Goal: Task Accomplishment & Management: Manage account settings

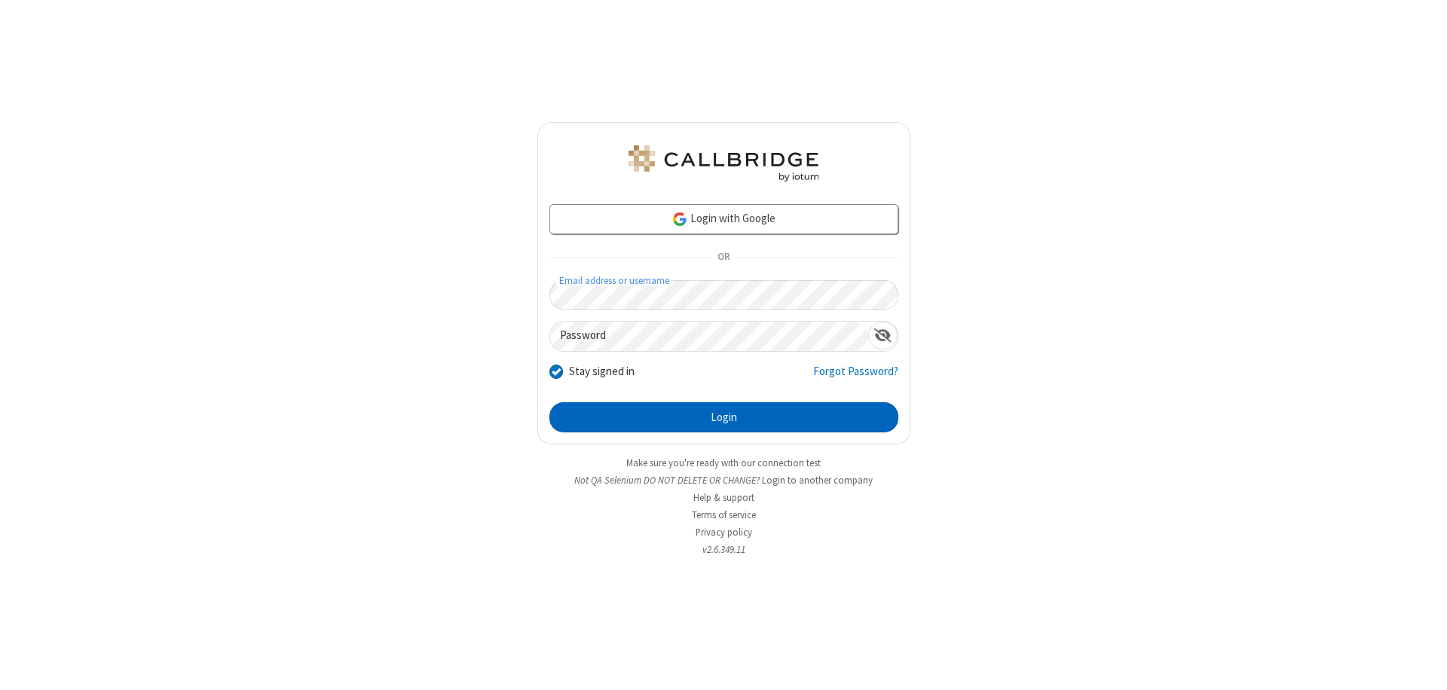
click at [724, 418] on button "Login" at bounding box center [723, 417] width 349 height 30
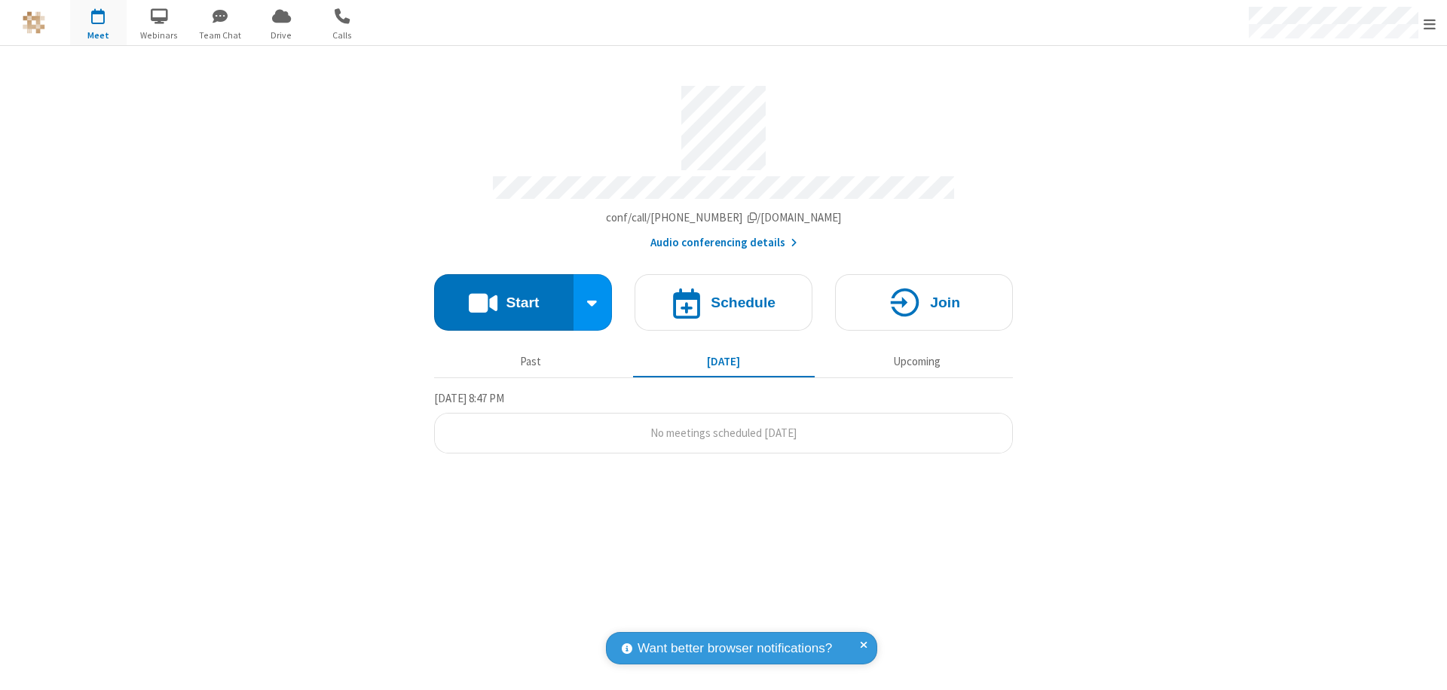
click at [1430, 23] on span "Open menu" at bounding box center [1430, 24] width 12 height 15
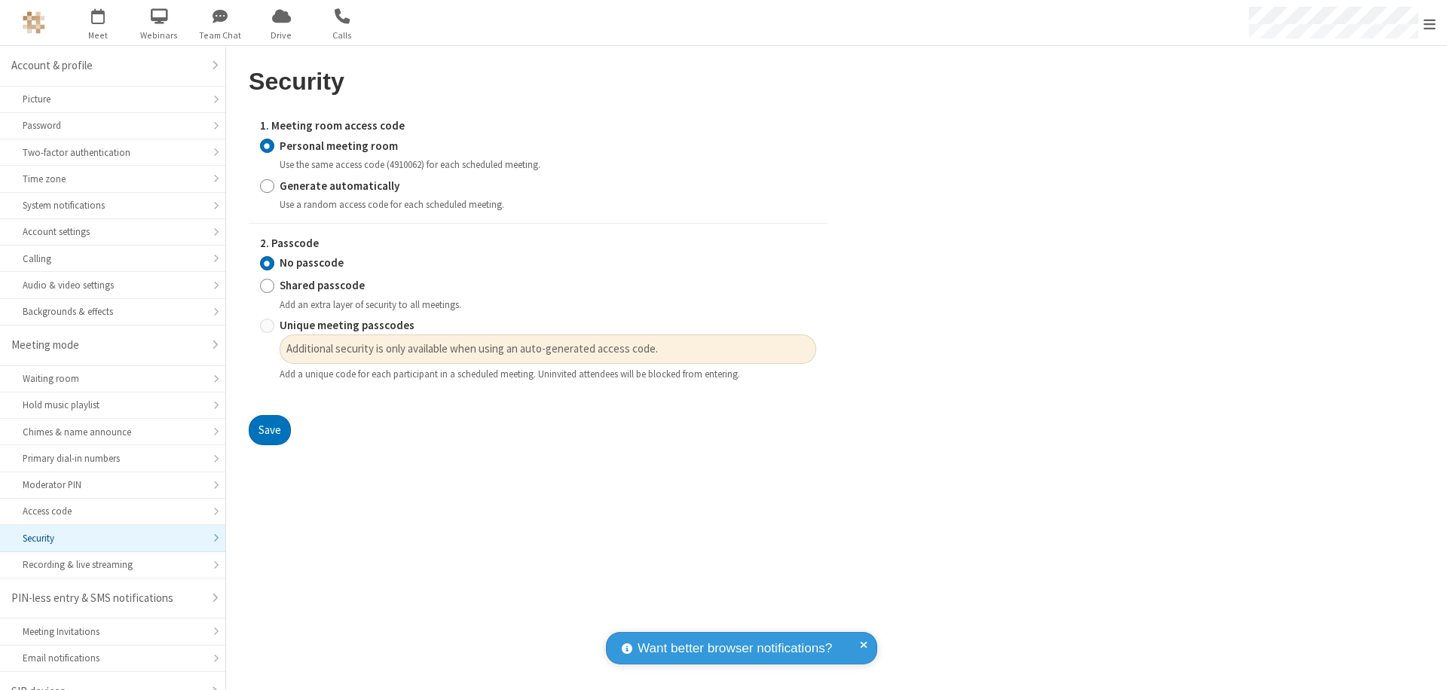
scroll to position [21, 0]
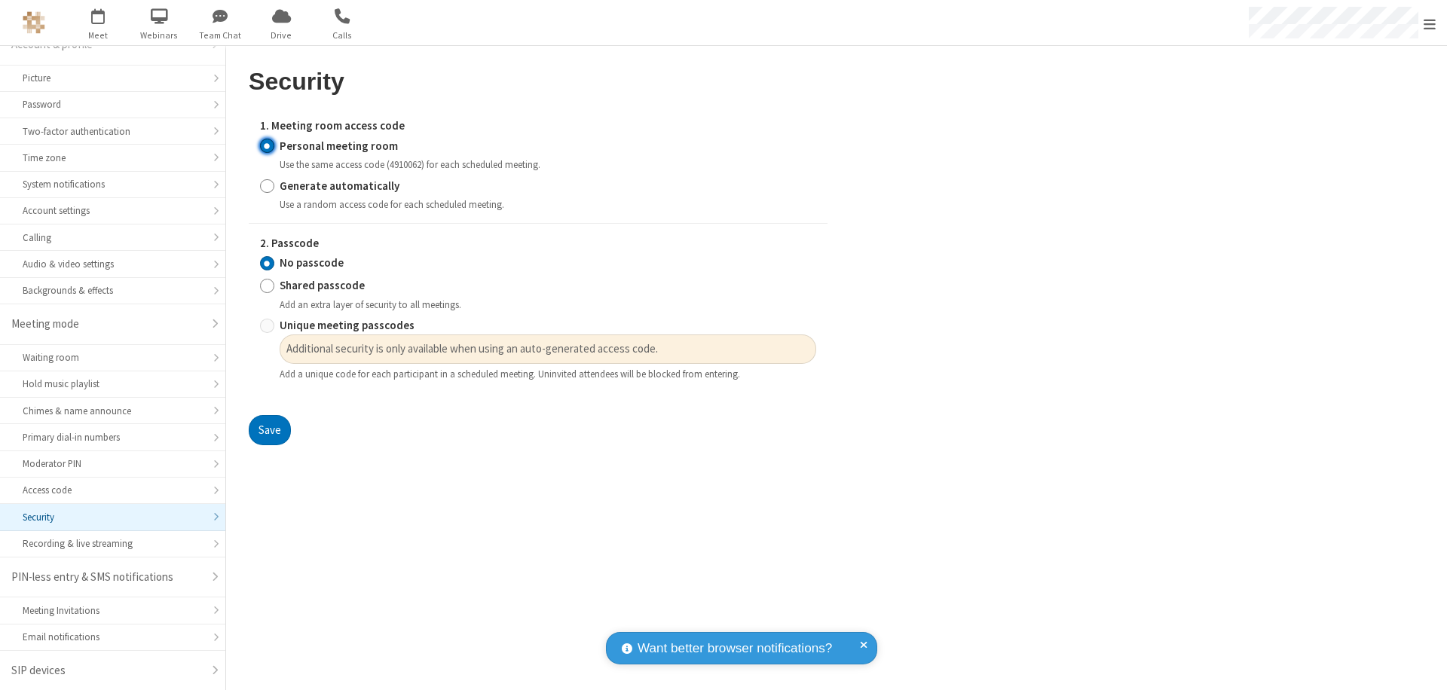
click at [267, 145] on input "Personal meeting room" at bounding box center [267, 146] width 14 height 16
click at [267, 263] on input "No passcode" at bounding box center [267, 263] width 14 height 16
click at [269, 430] on button "Save" at bounding box center [270, 430] width 42 height 30
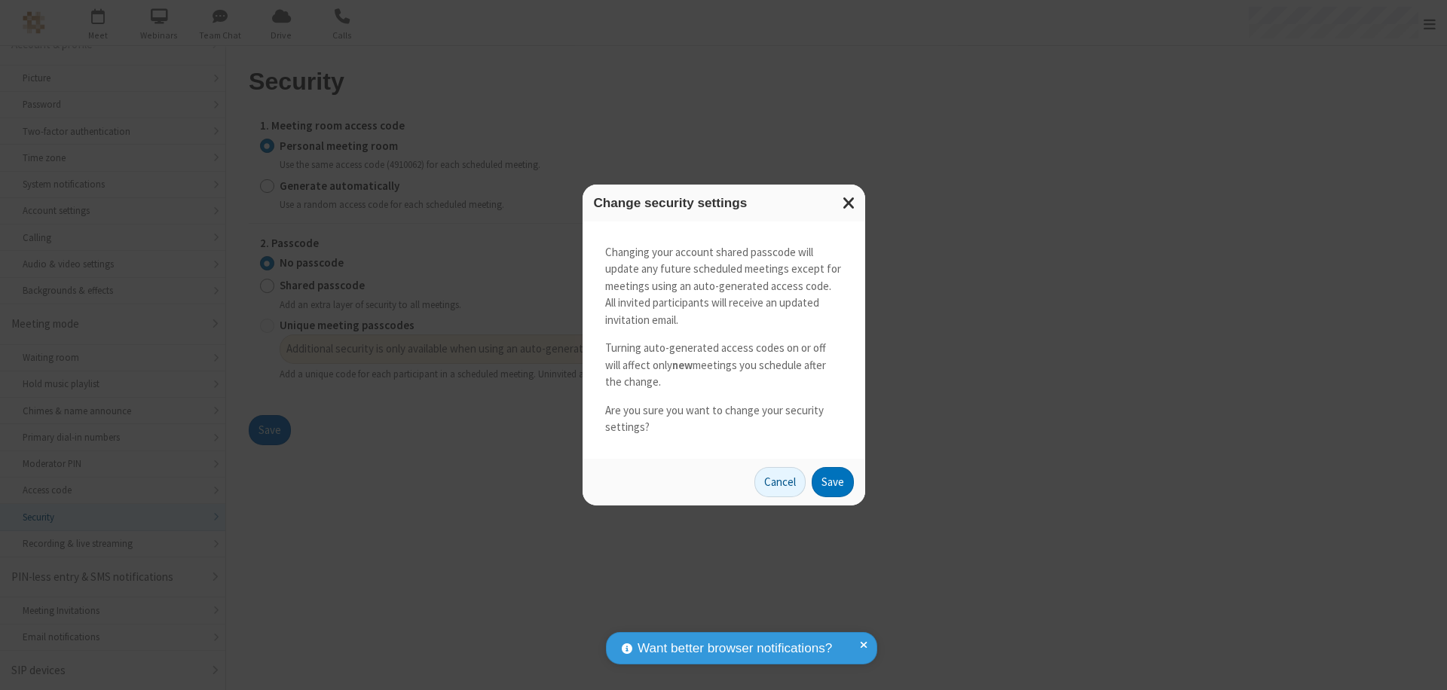
click at [832, 482] on button "Save" at bounding box center [833, 482] width 42 height 30
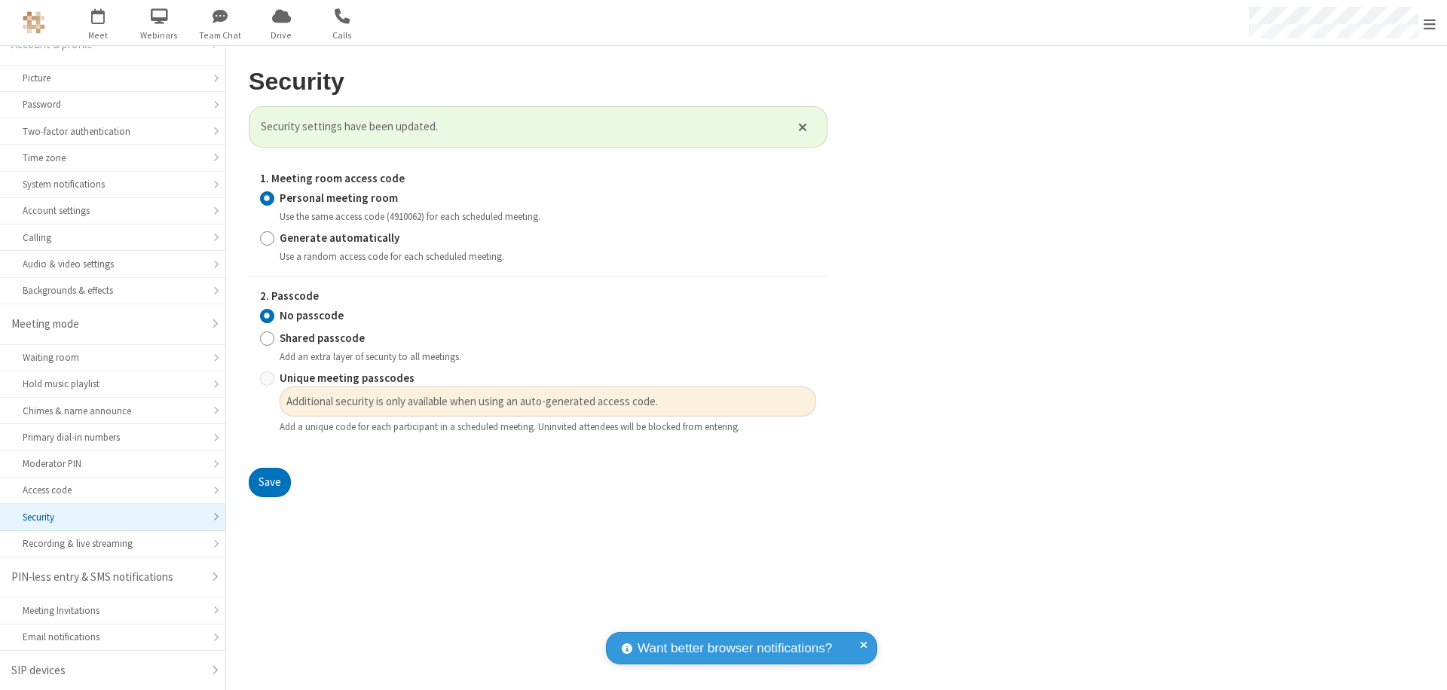
click at [1430, 23] on span "Open menu" at bounding box center [1430, 24] width 12 height 15
click at [98, 23] on span "button" at bounding box center [98, 16] width 57 height 26
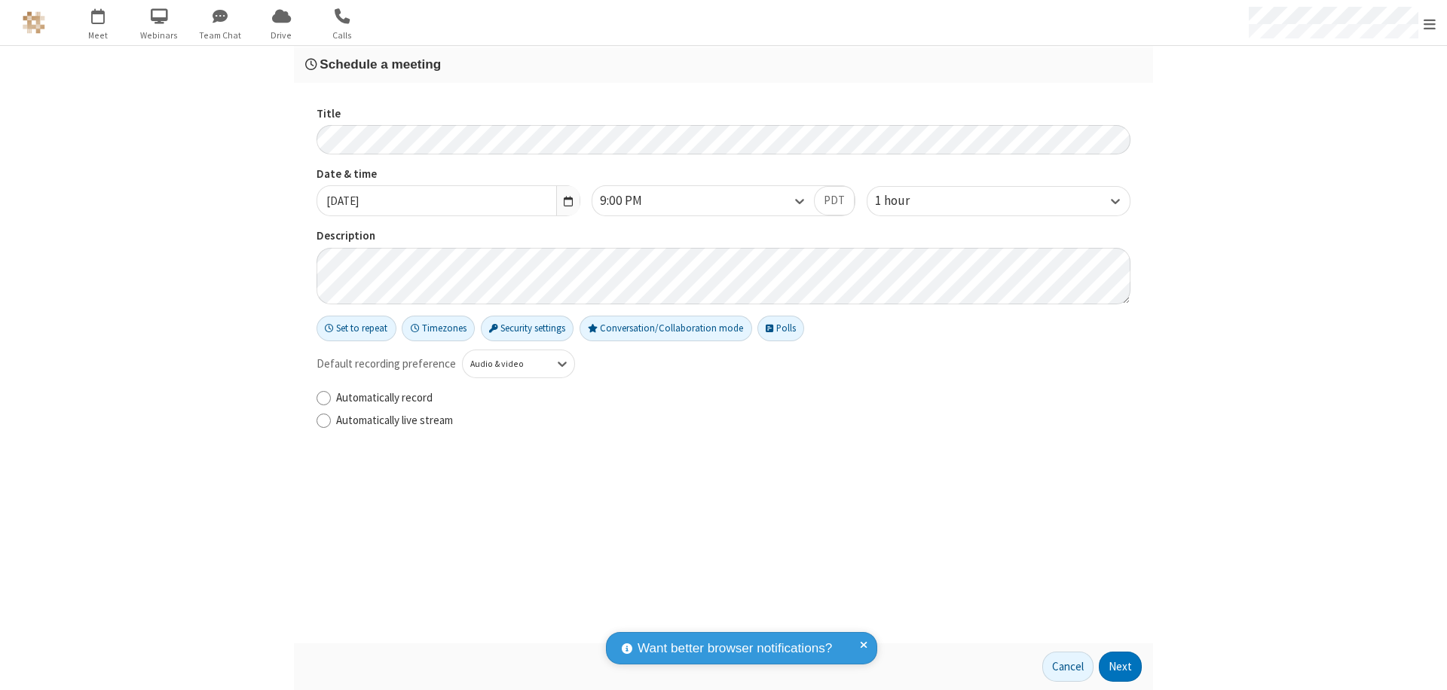
click at [724, 64] on h3 "Schedule a meeting" at bounding box center [723, 64] width 837 height 14
click at [1121, 667] on button "Next" at bounding box center [1120, 667] width 43 height 30
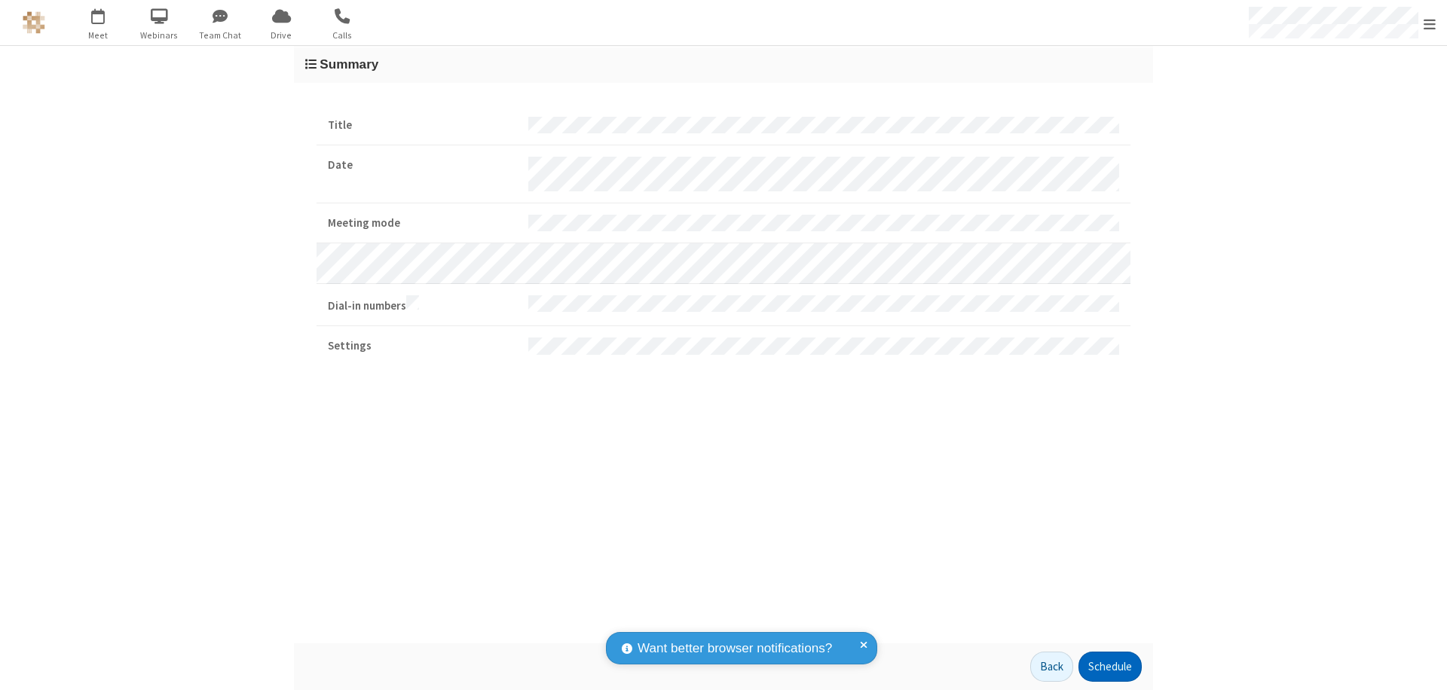
click at [1109, 667] on button "Schedule" at bounding box center [1109, 667] width 63 height 30
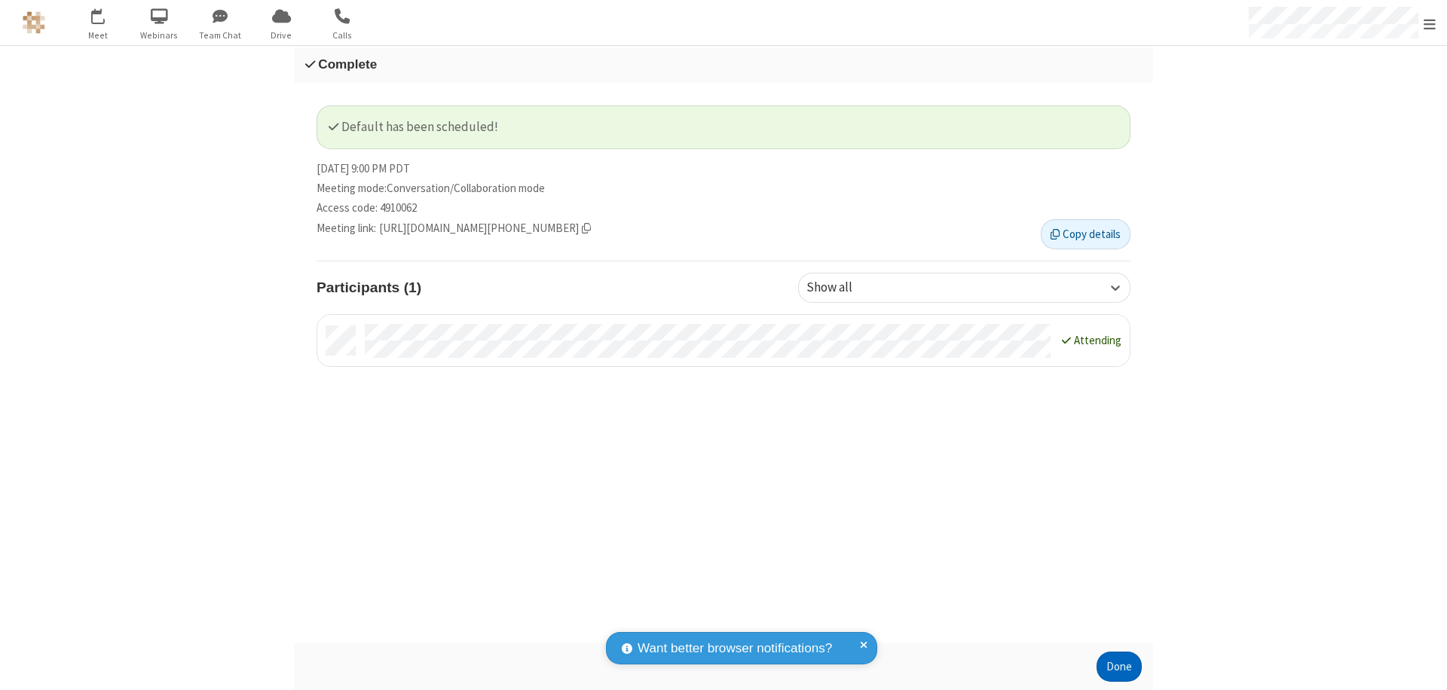
click at [1119, 667] on button "Done" at bounding box center [1119, 667] width 45 height 30
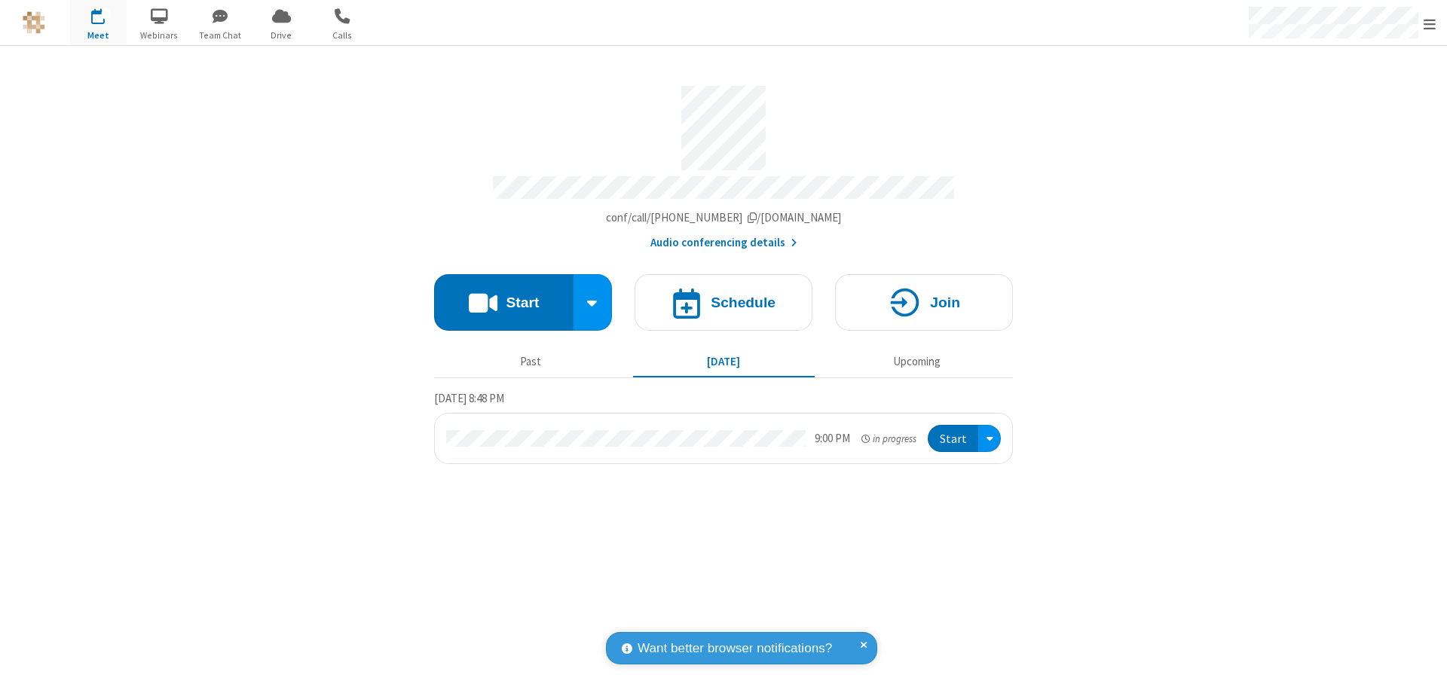
click at [954, 432] on button "Start" at bounding box center [953, 439] width 50 height 28
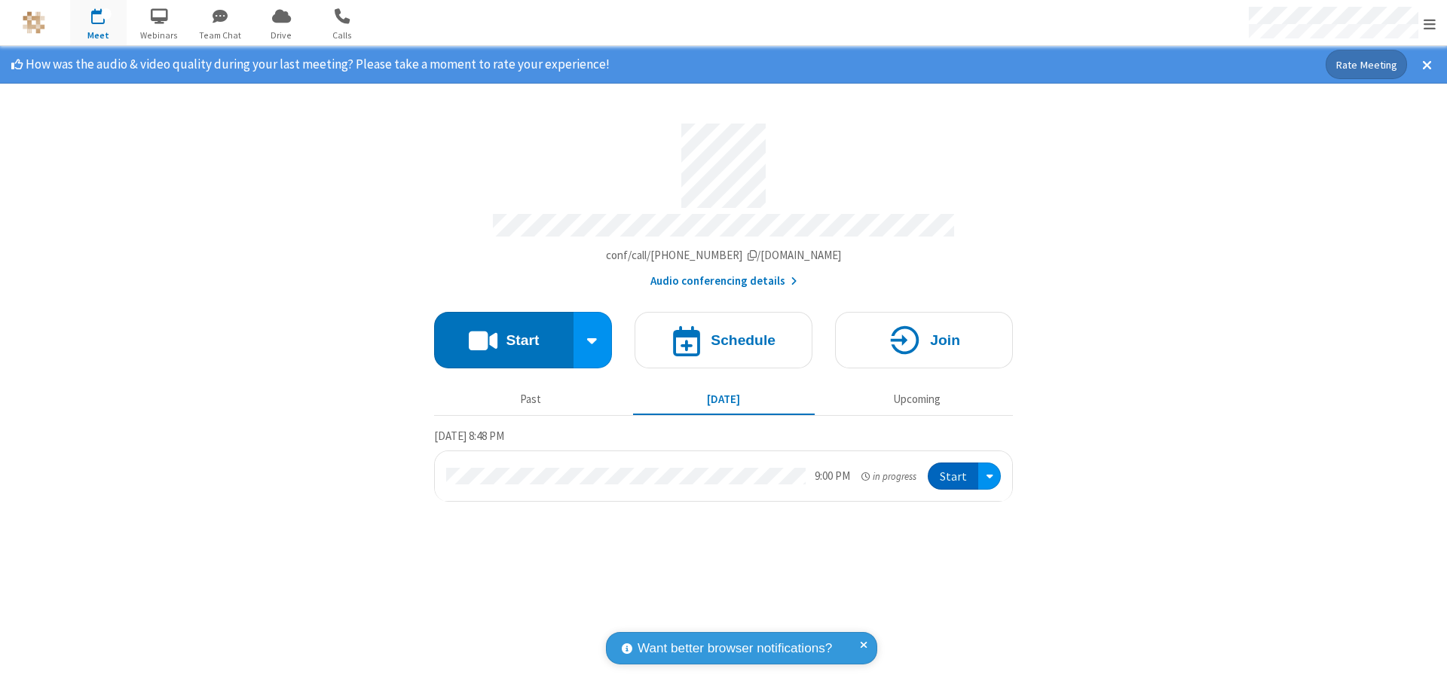
click at [1430, 23] on span "Open menu" at bounding box center [1430, 24] width 12 height 15
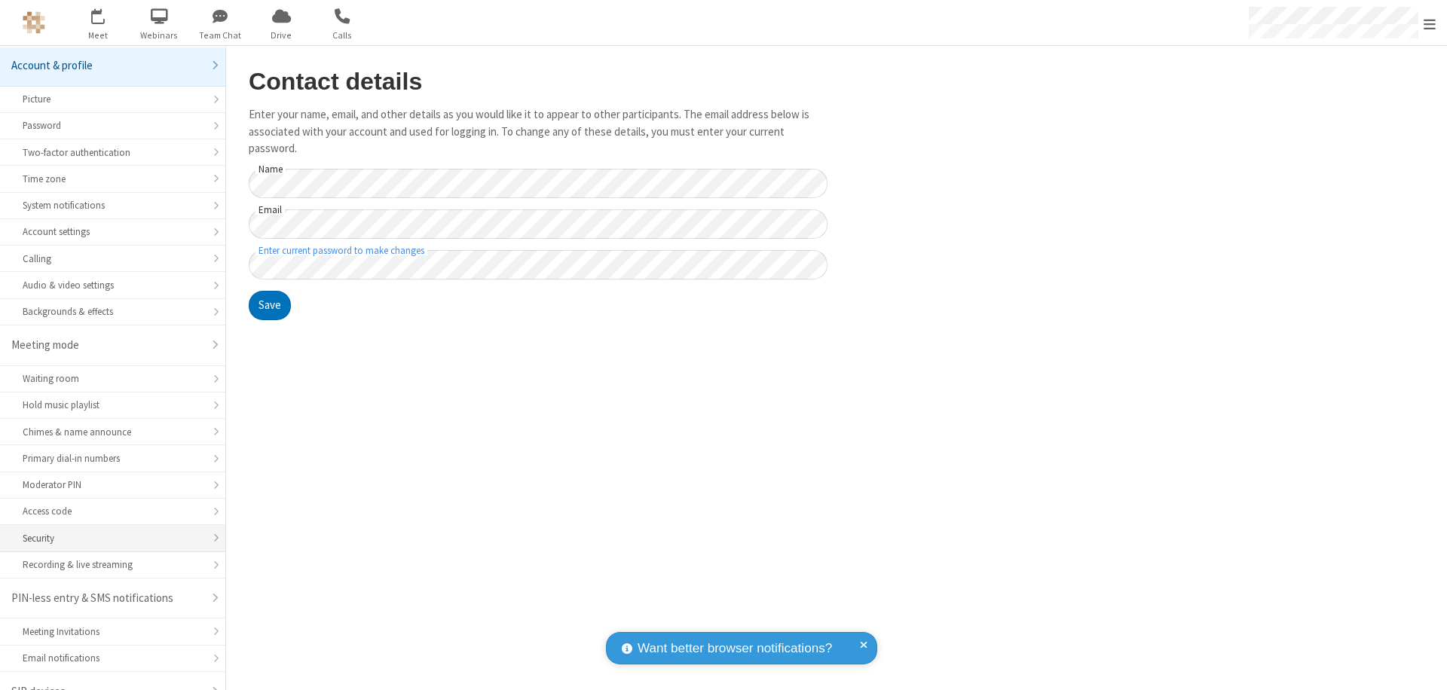
click at [107, 531] on div "Security" at bounding box center [113, 538] width 180 height 14
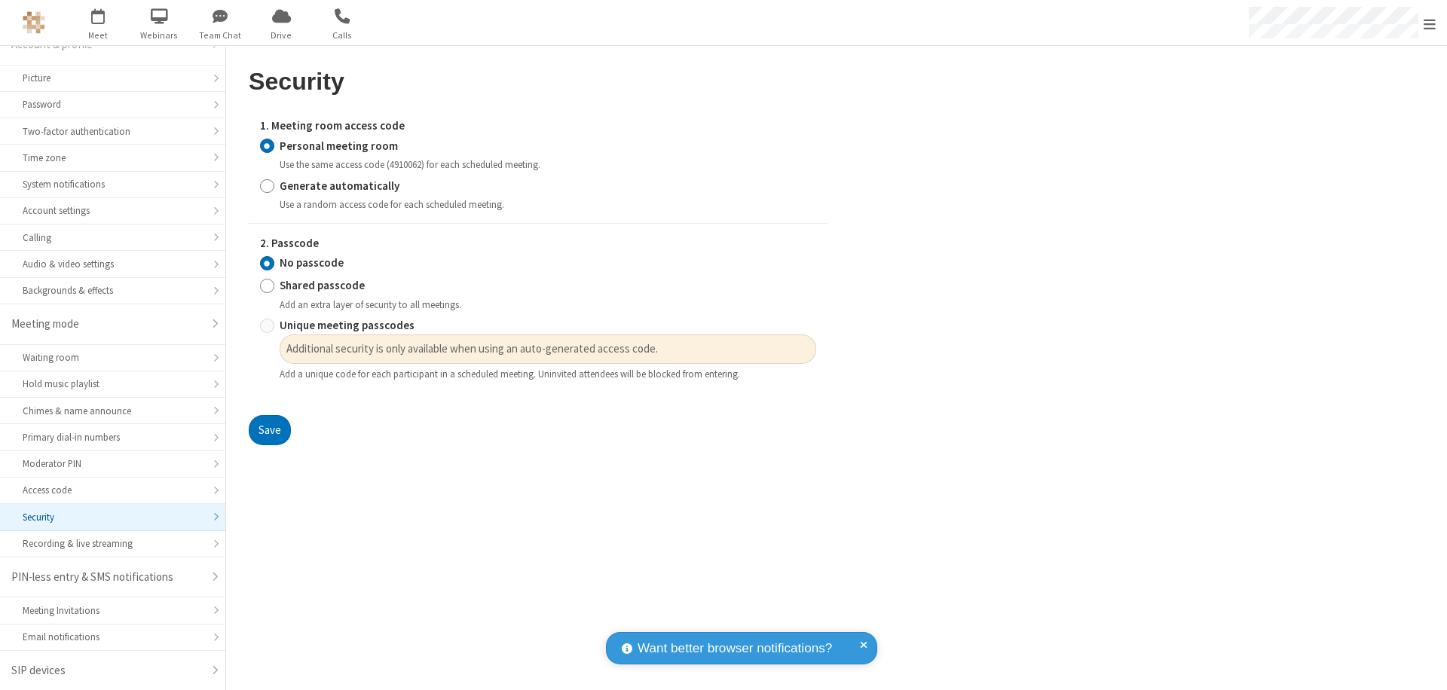
click at [267, 145] on input "Personal meeting room" at bounding box center [267, 146] width 14 height 16
click at [267, 263] on input "No passcode" at bounding box center [267, 263] width 14 height 16
click at [269, 430] on button "Save" at bounding box center [270, 430] width 42 height 30
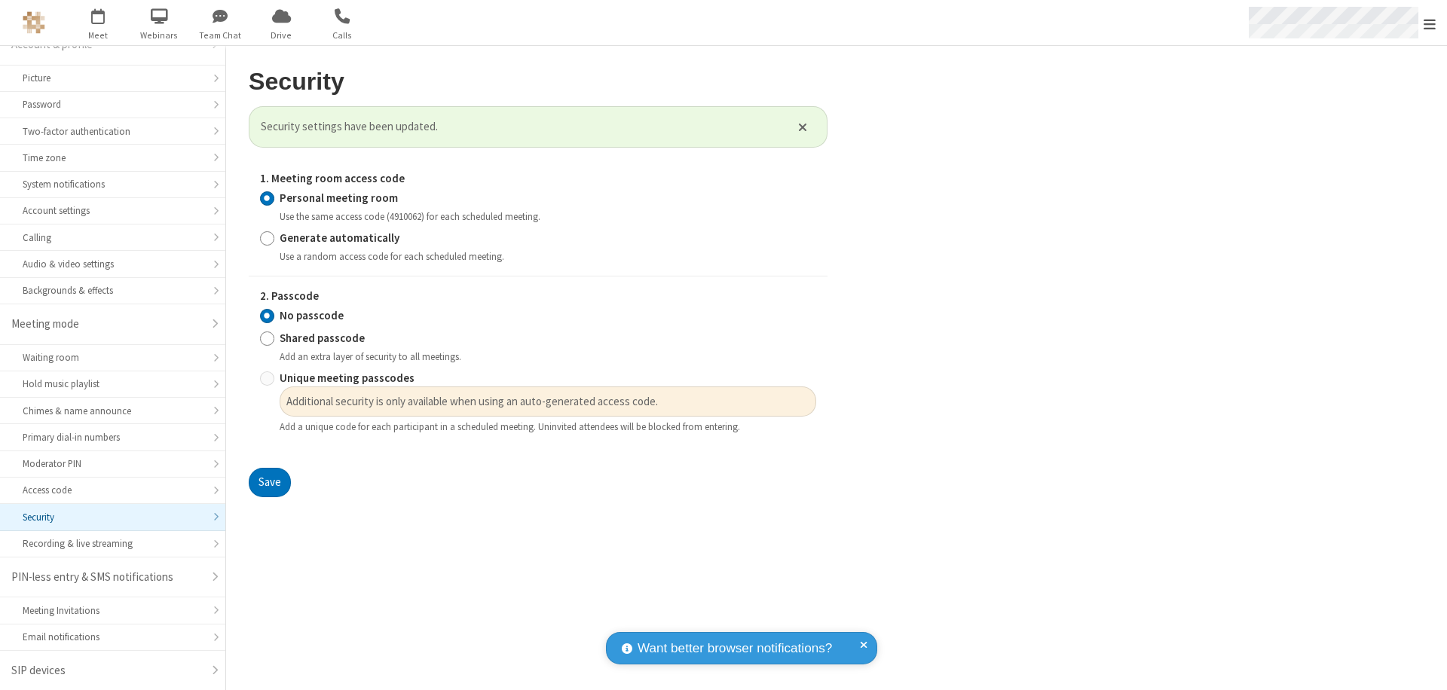
click at [1430, 23] on span "Open menu" at bounding box center [1430, 24] width 12 height 15
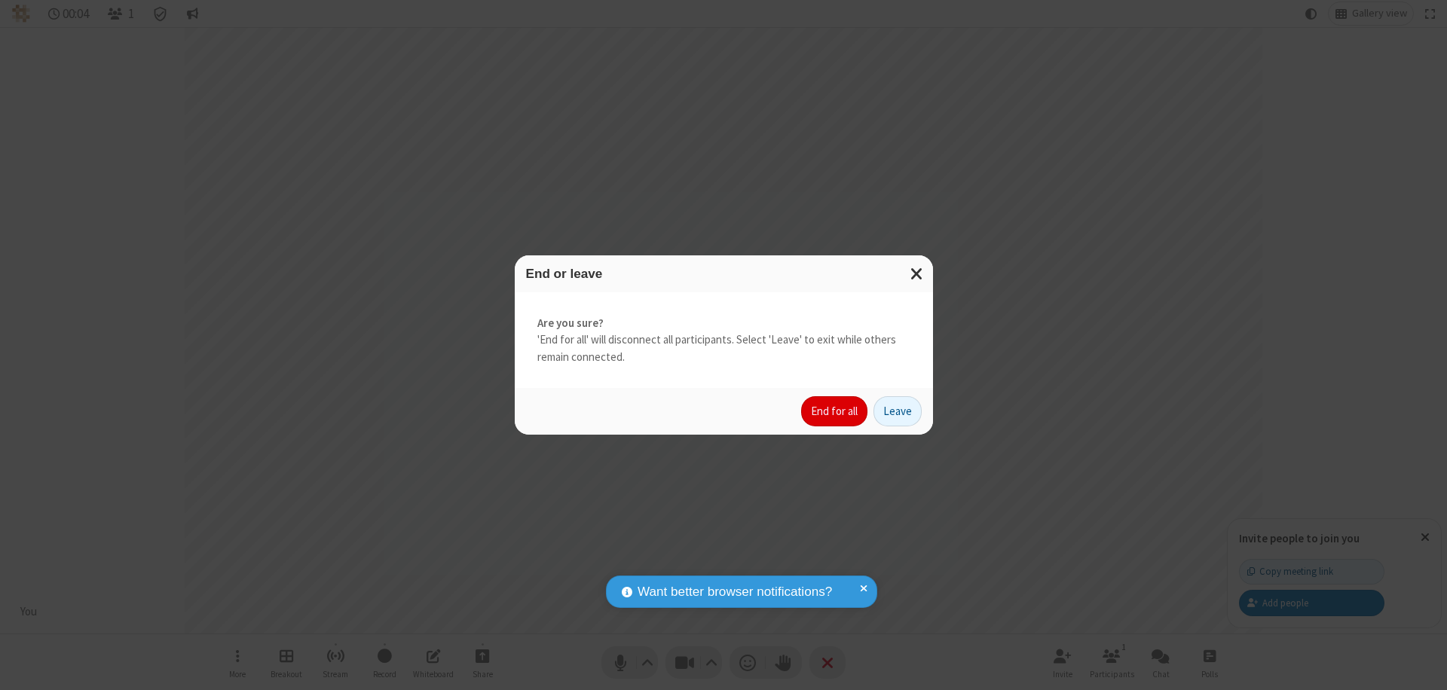
click at [835, 411] on button "End for all" at bounding box center [834, 411] width 66 height 30
